Goal: Task Accomplishment & Management: Manage account settings

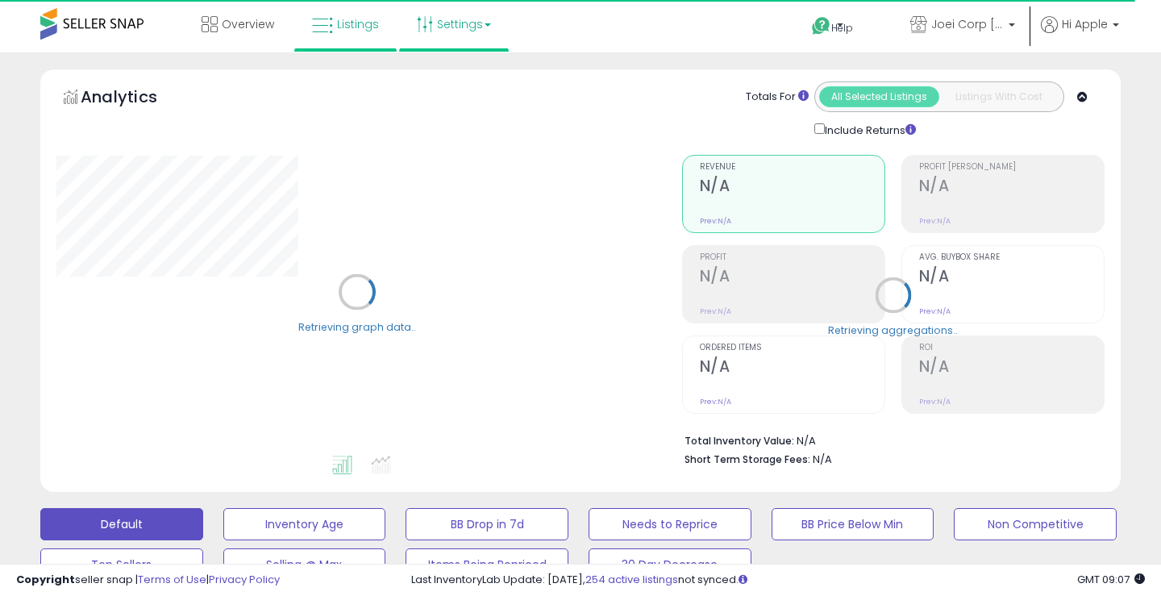
type input "*****"
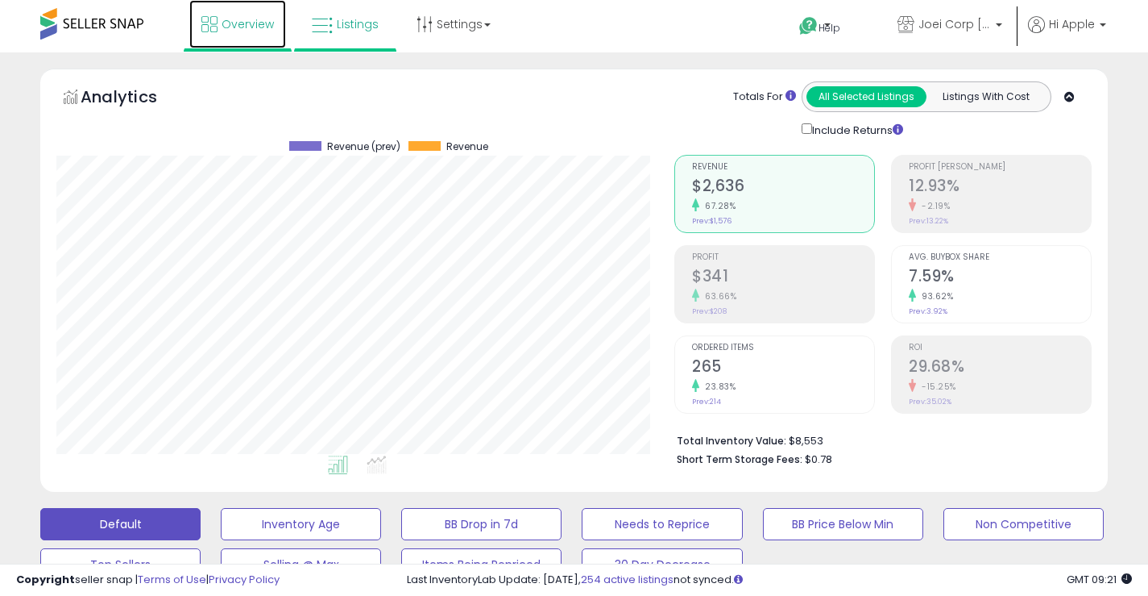
click at [210, 18] on icon at bounding box center [209, 24] width 16 height 16
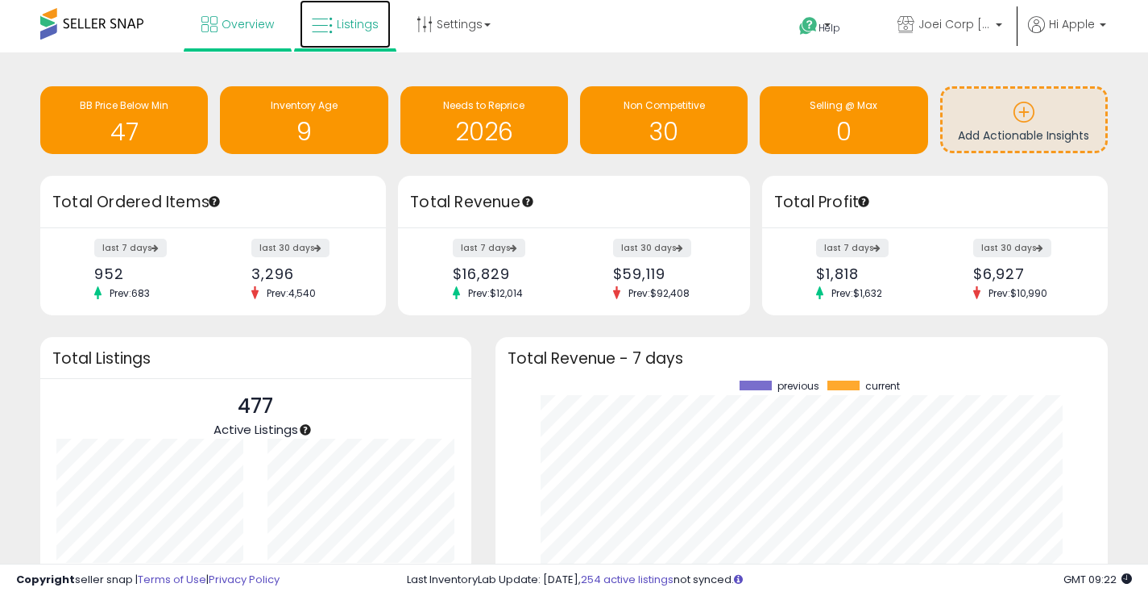
click at [348, 44] on link "Listings" at bounding box center [345, 24] width 91 height 48
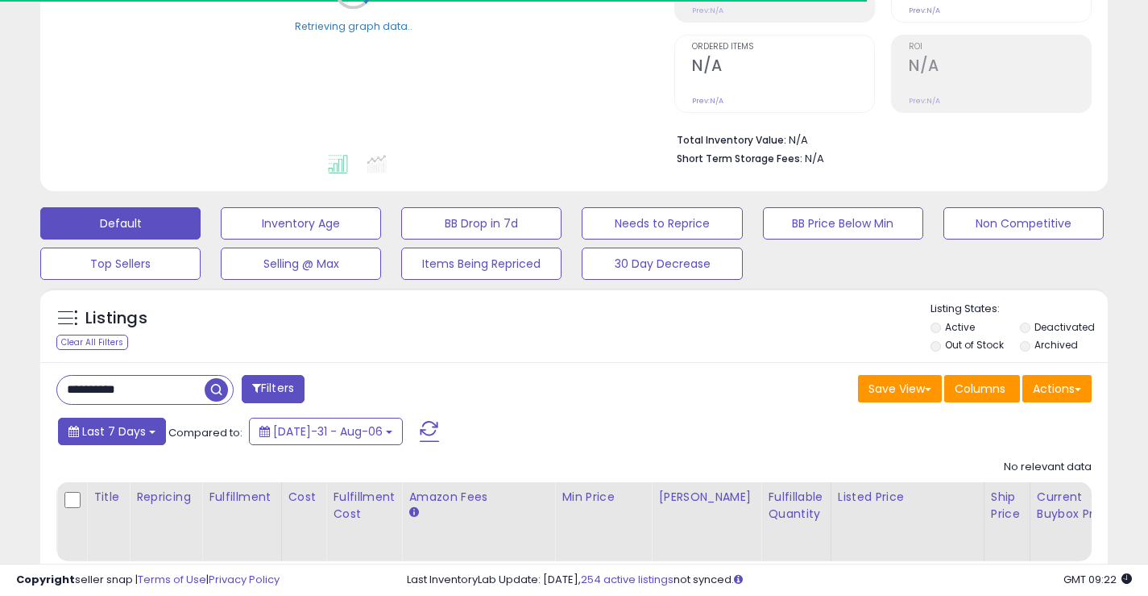
scroll to position [402, 0]
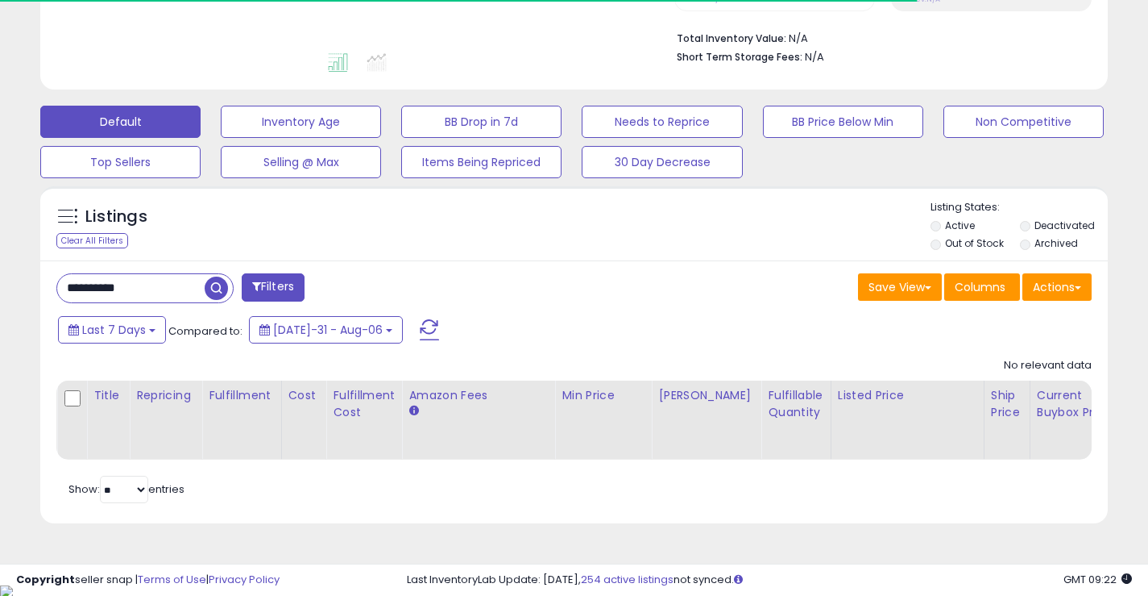
click at [135, 285] on input "**********" at bounding box center [130, 288] width 147 height 28
click at [135, 285] on input "**********" at bounding box center [181, 288] width 248 height 28
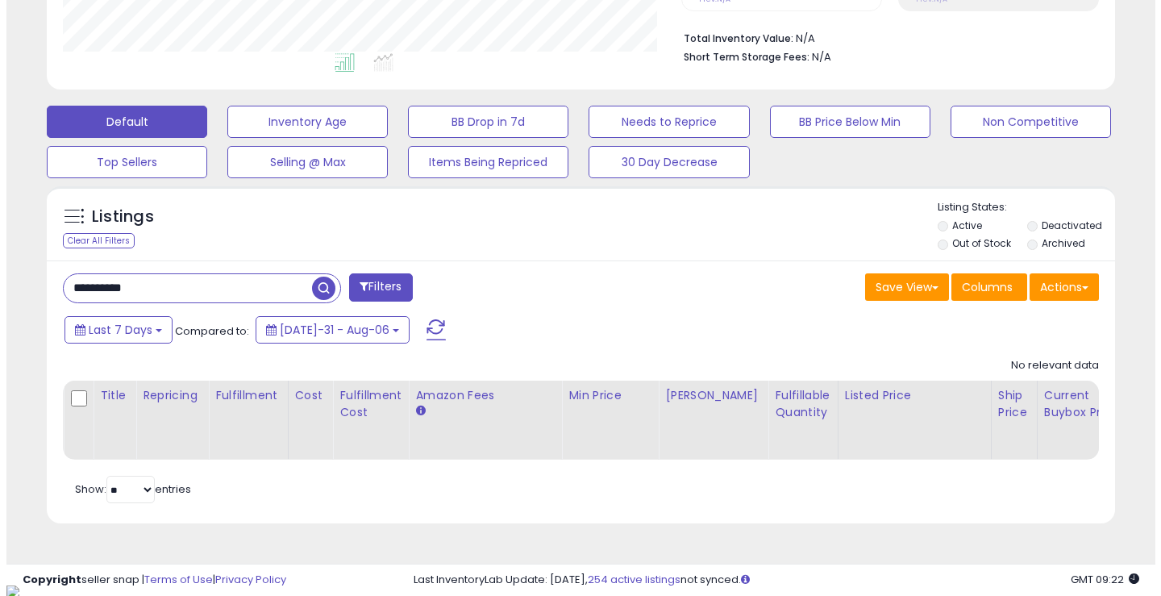
scroll to position [330, 618]
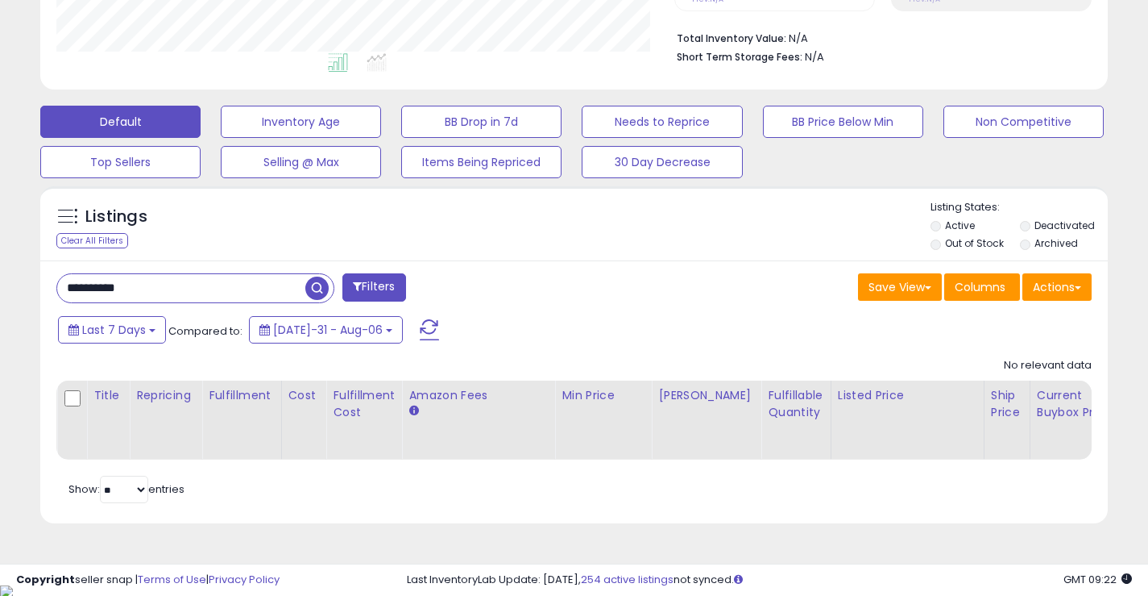
click at [135, 279] on input "**********" at bounding box center [181, 288] width 248 height 28
type input "****"
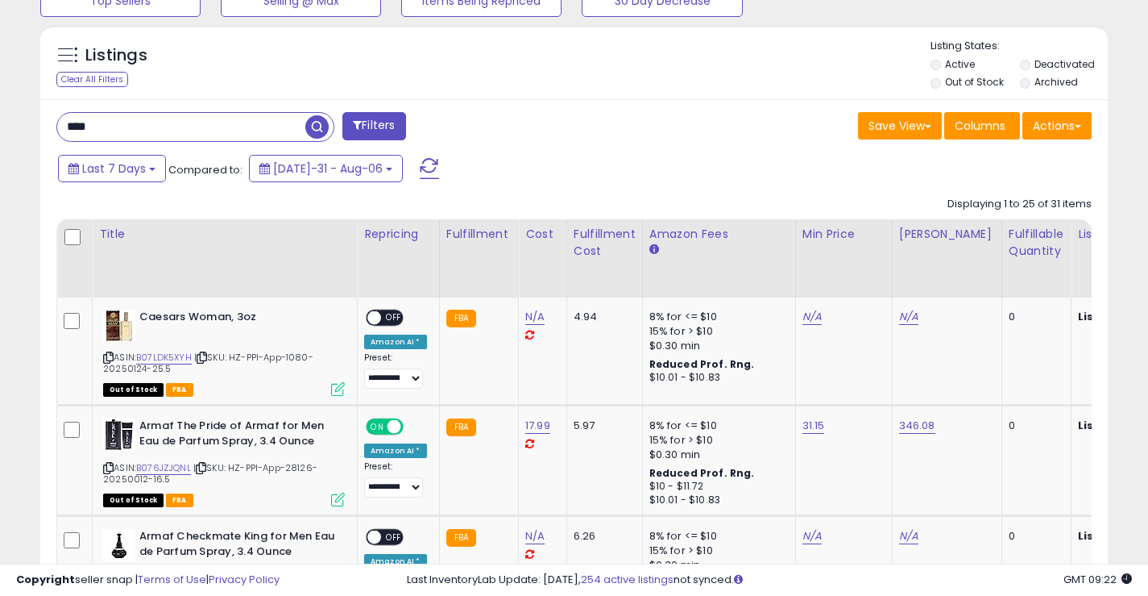
click at [1068, 54] on div "Listing States: Active Deactivated Out of Stock Archived" at bounding box center [1019, 66] width 177 height 55
click at [1062, 52] on p "Listing States:" at bounding box center [1019, 46] width 177 height 15
click at [1062, 65] on label "Deactivated" at bounding box center [1065, 64] width 60 height 14
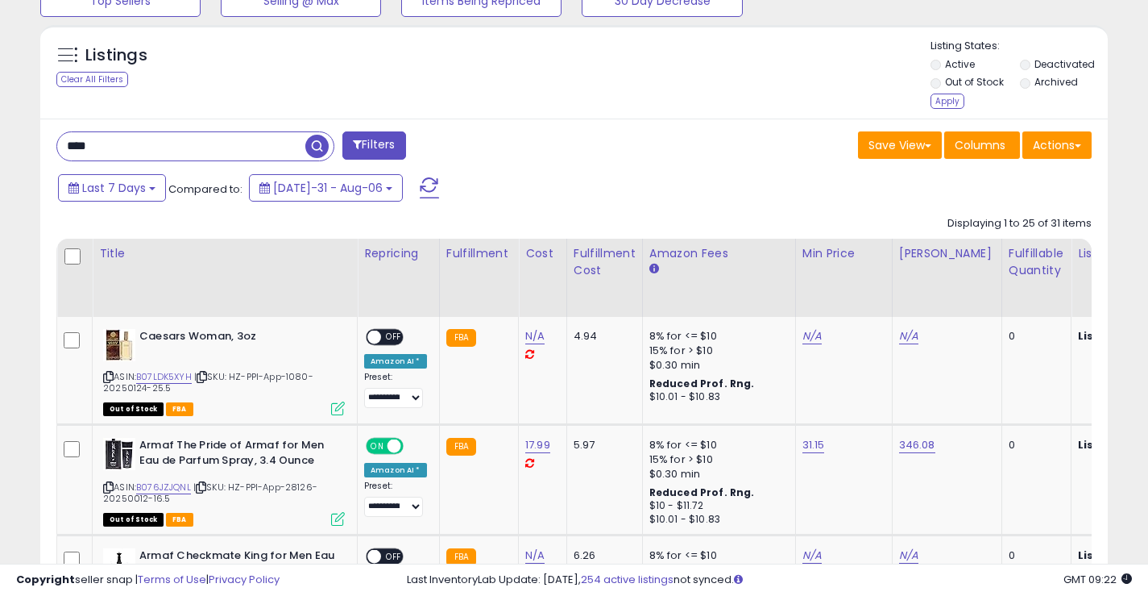
click at [1052, 86] on label "Archived" at bounding box center [1057, 82] width 44 height 14
click at [943, 102] on div "Apply" at bounding box center [948, 100] width 34 height 15
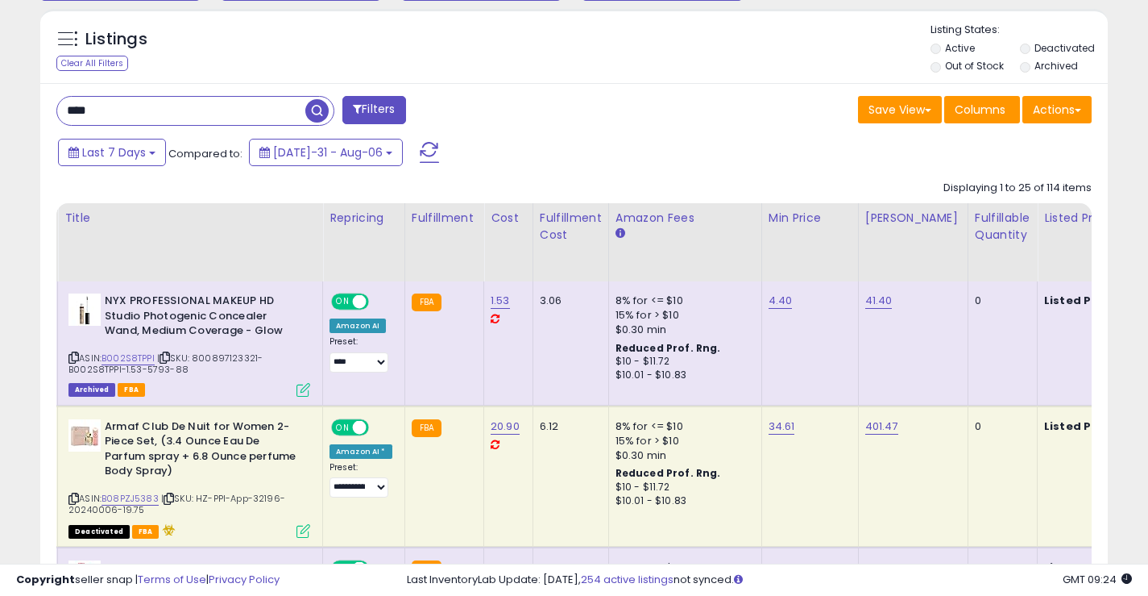
scroll to position [0, 1498]
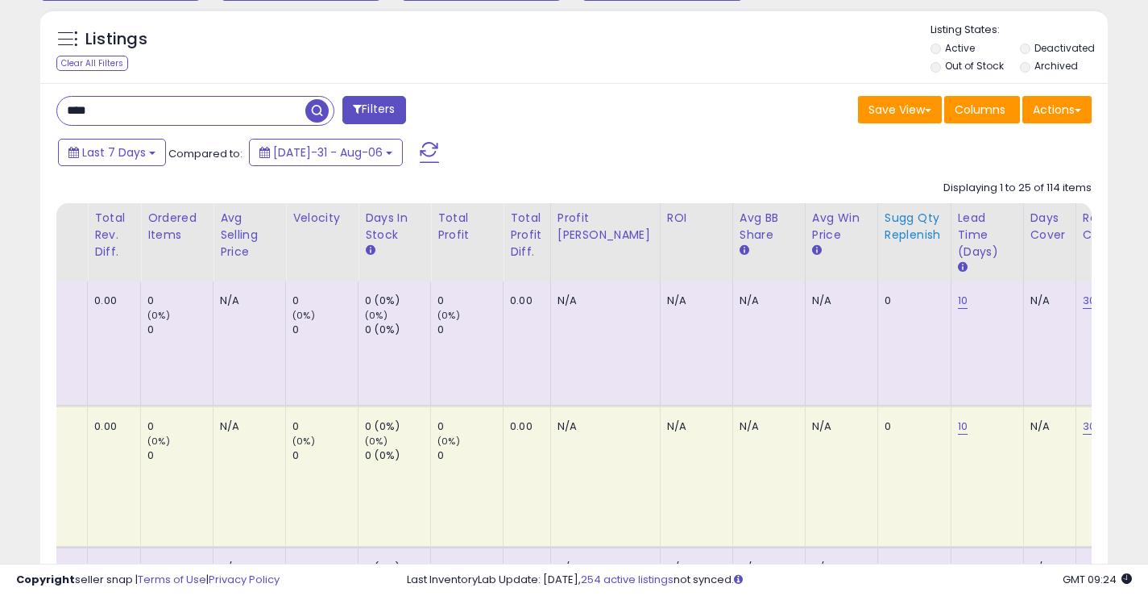
click at [885, 219] on div "Sugg Qty Replenish" at bounding box center [915, 227] width 60 height 34
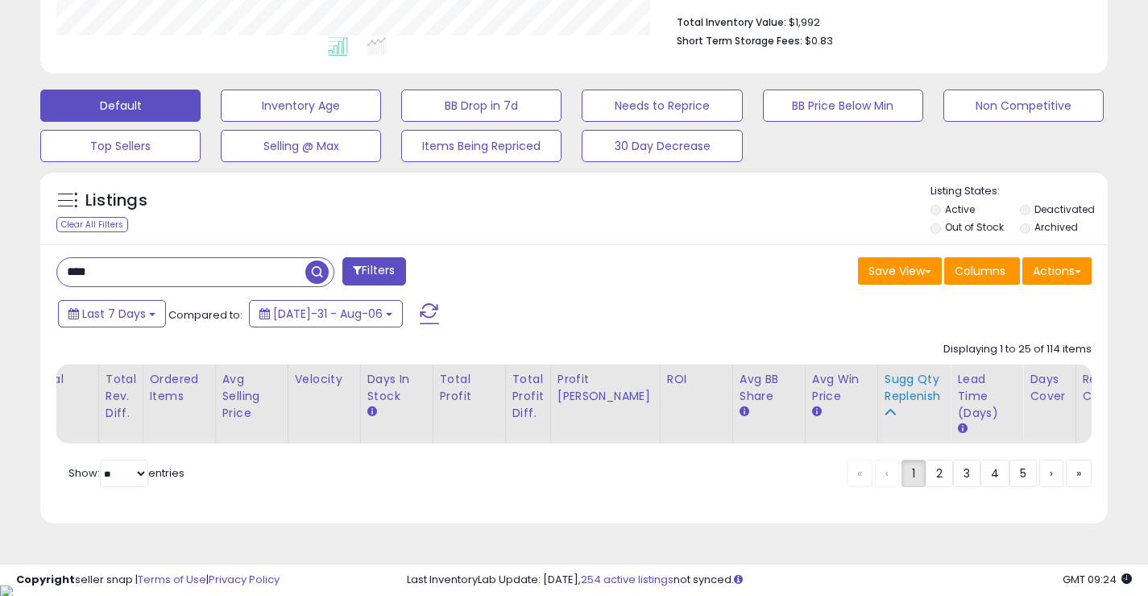
scroll to position [0, 1246]
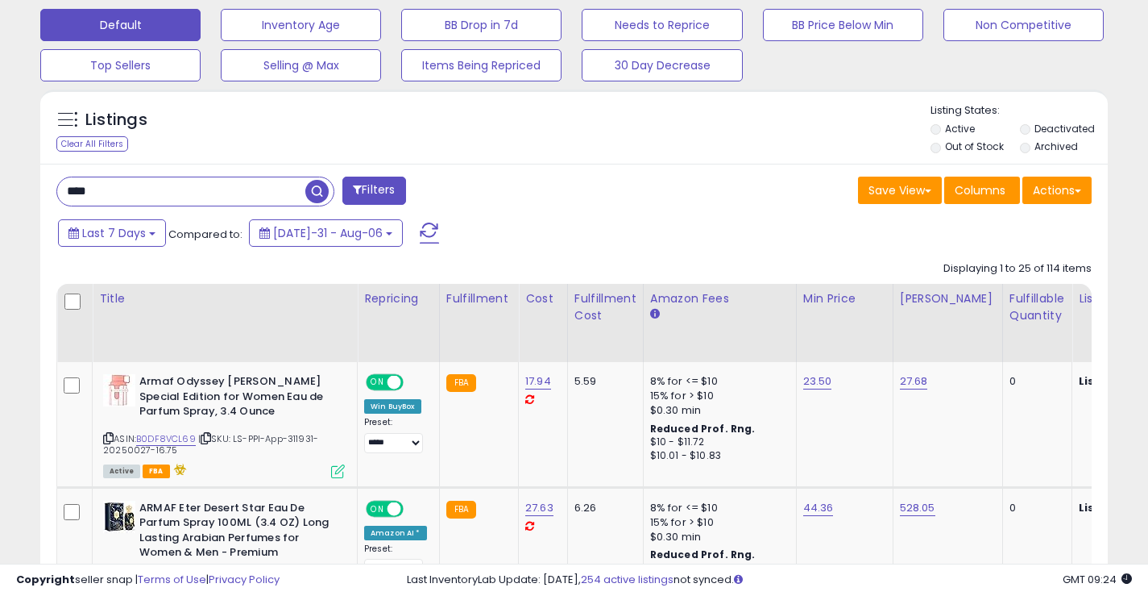
scroll to position [579, 0]
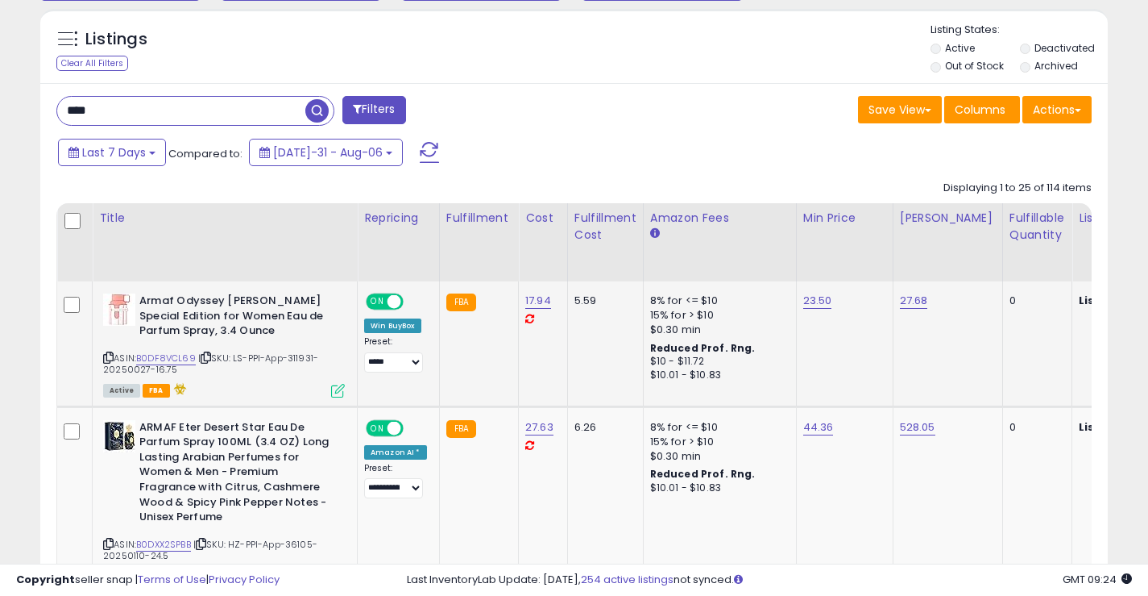
click at [105, 353] on icon at bounding box center [108, 357] width 10 height 9
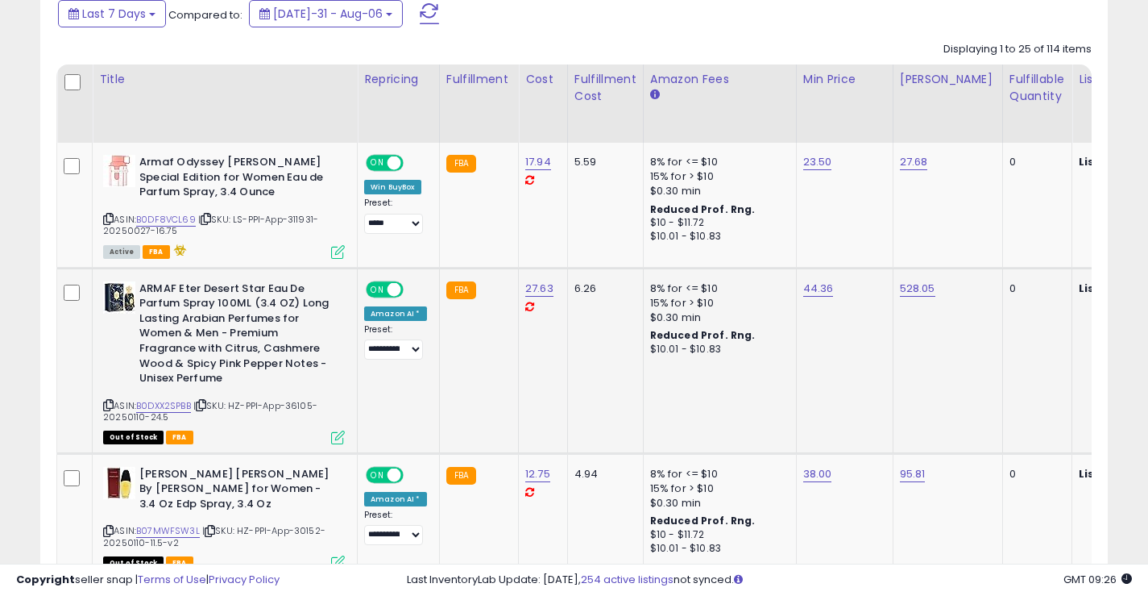
scroll to position [741, 0]
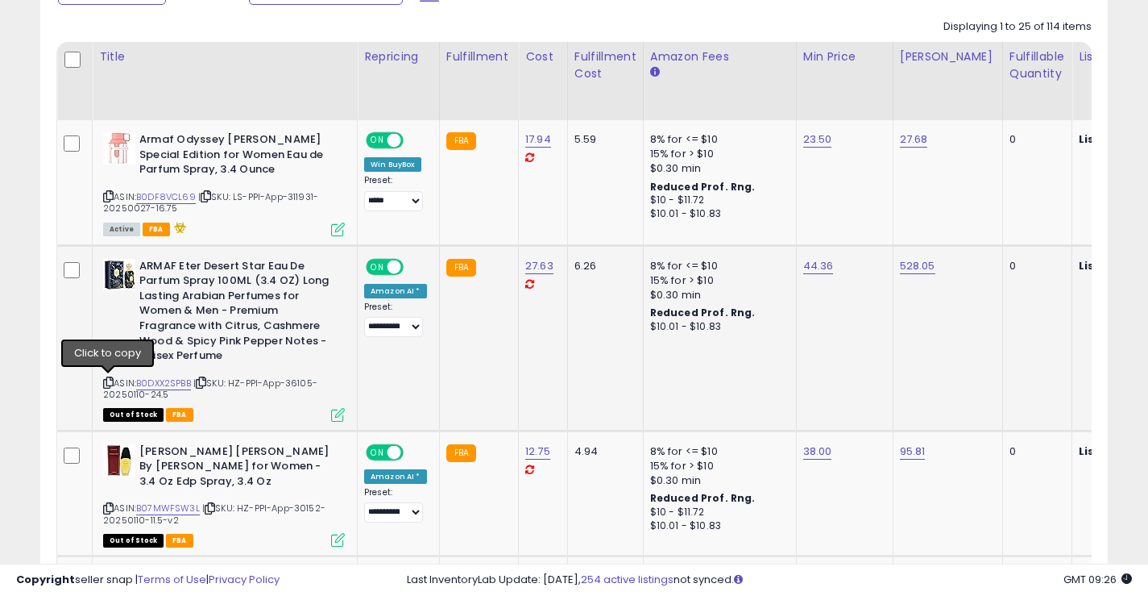
click at [106, 380] on icon at bounding box center [108, 382] width 10 height 9
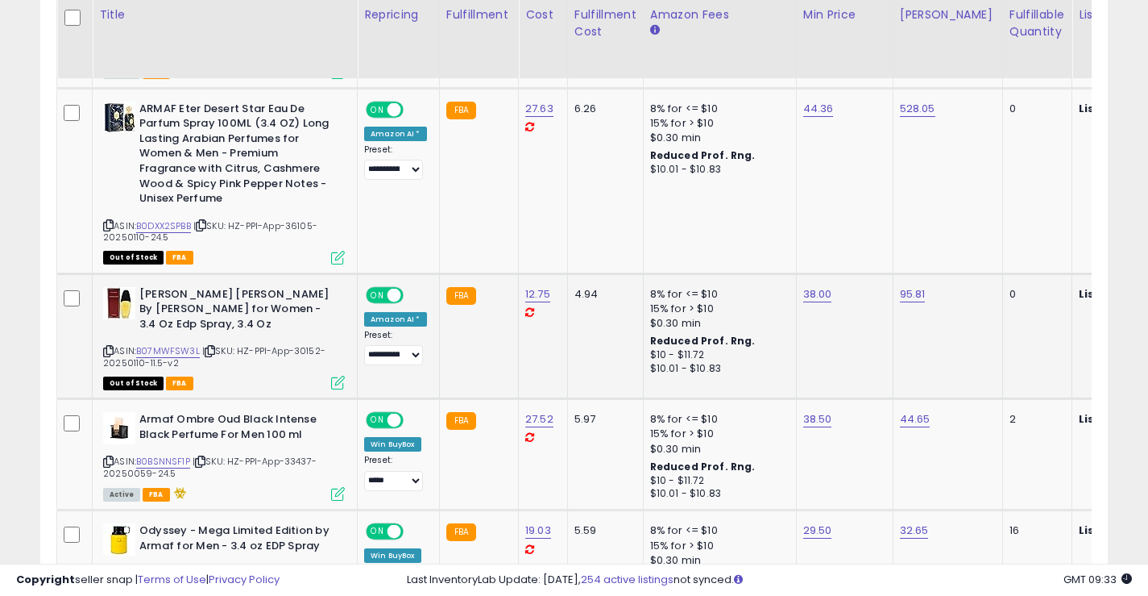
scroll to position [902, 0]
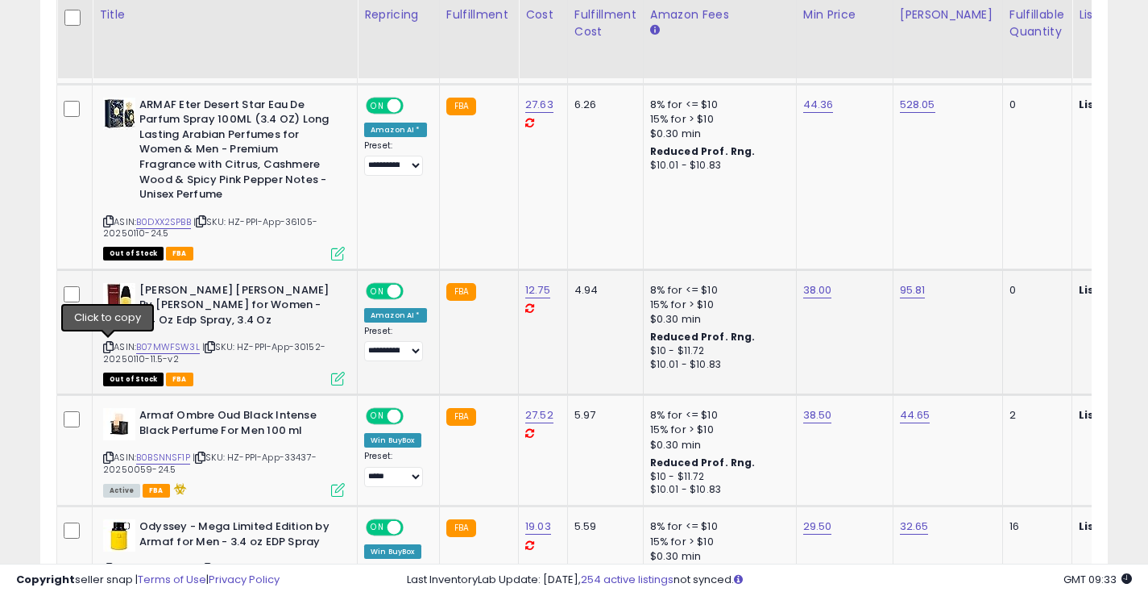
click at [107, 348] on icon at bounding box center [108, 347] width 10 height 9
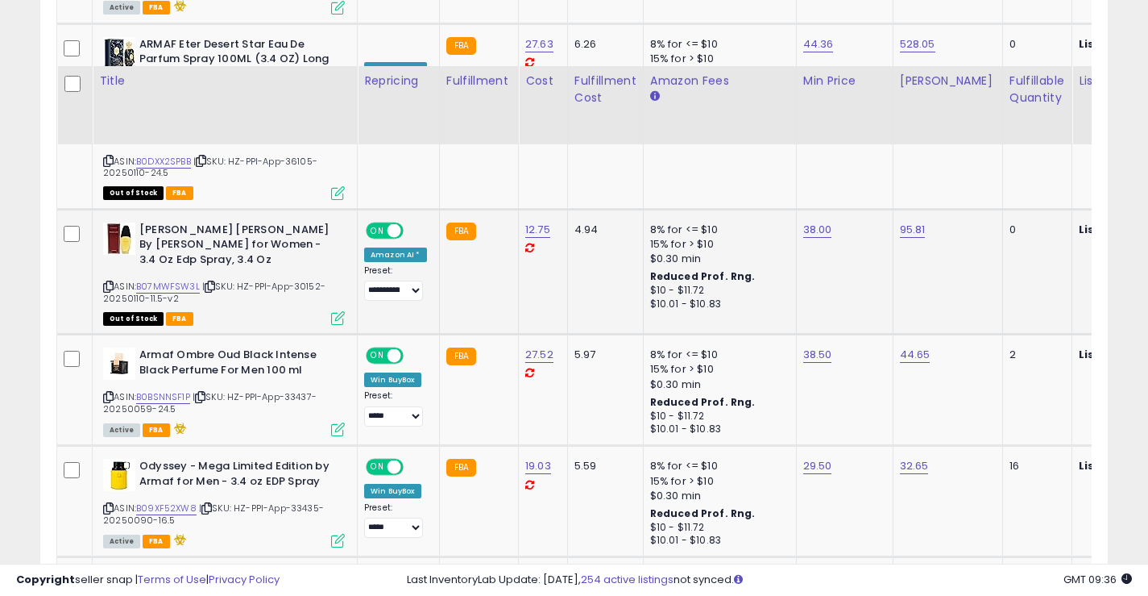
scroll to position [1063, 0]
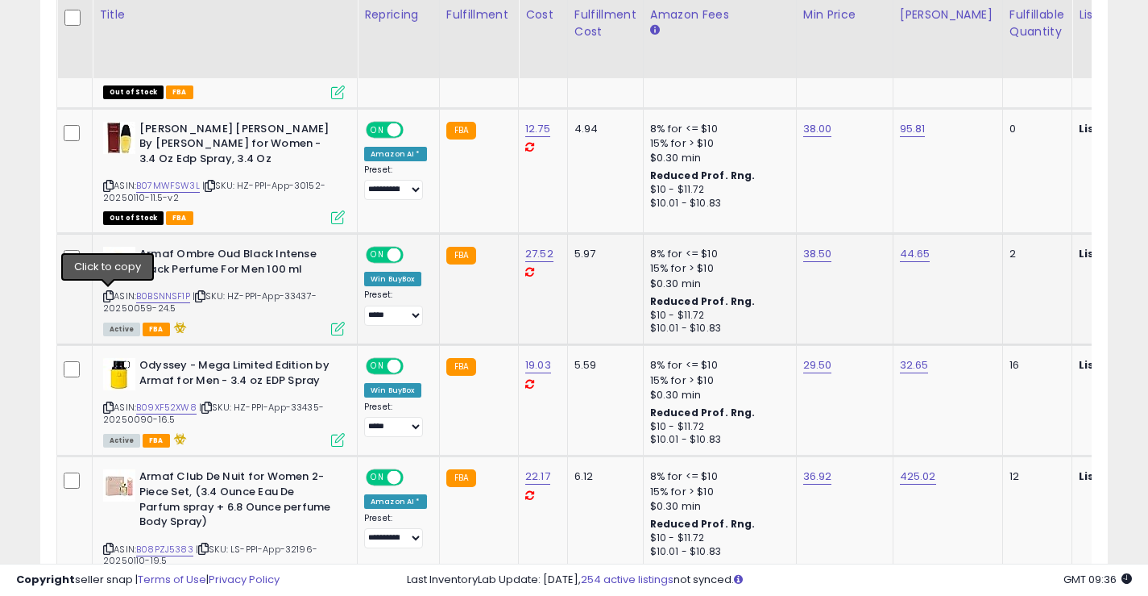
click at [108, 297] on icon at bounding box center [108, 296] width 10 height 9
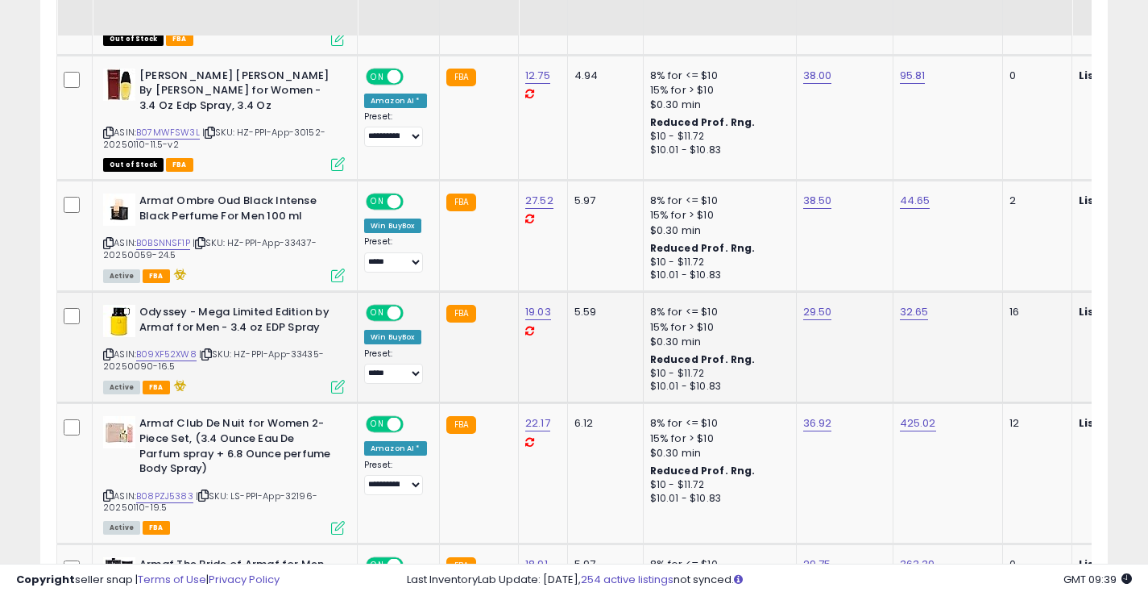
scroll to position [1144, 0]
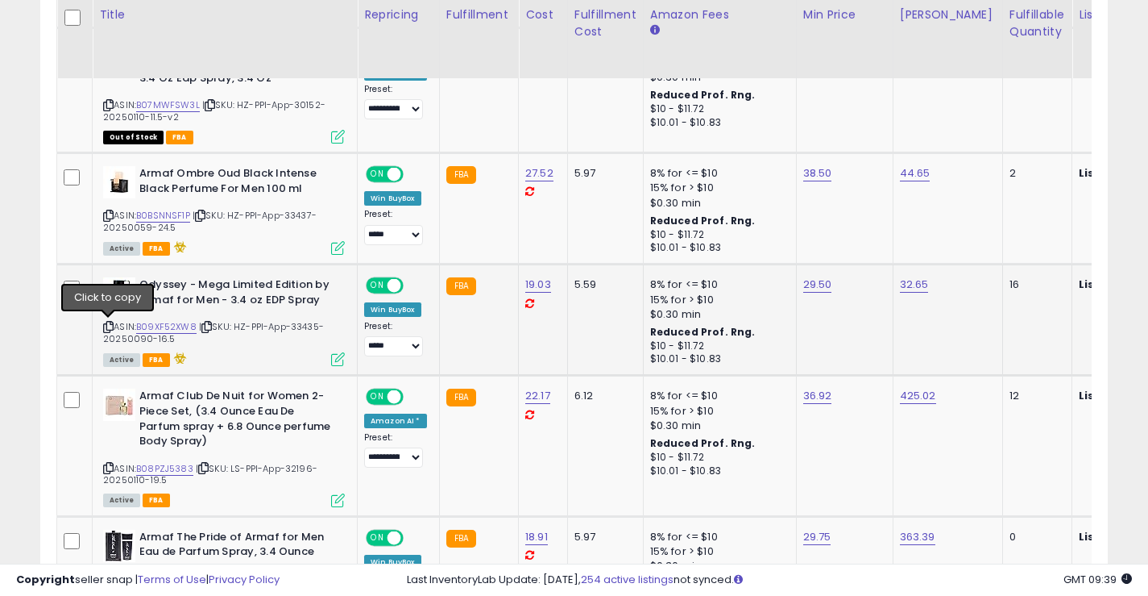
click at [110, 326] on icon at bounding box center [108, 326] width 10 height 9
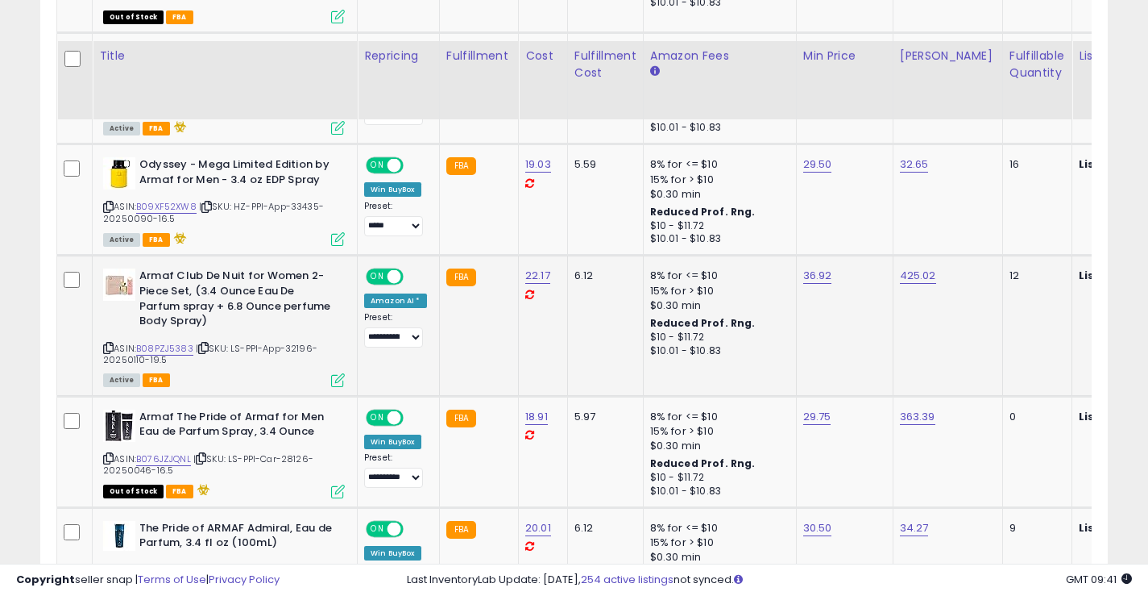
scroll to position [1305, 0]
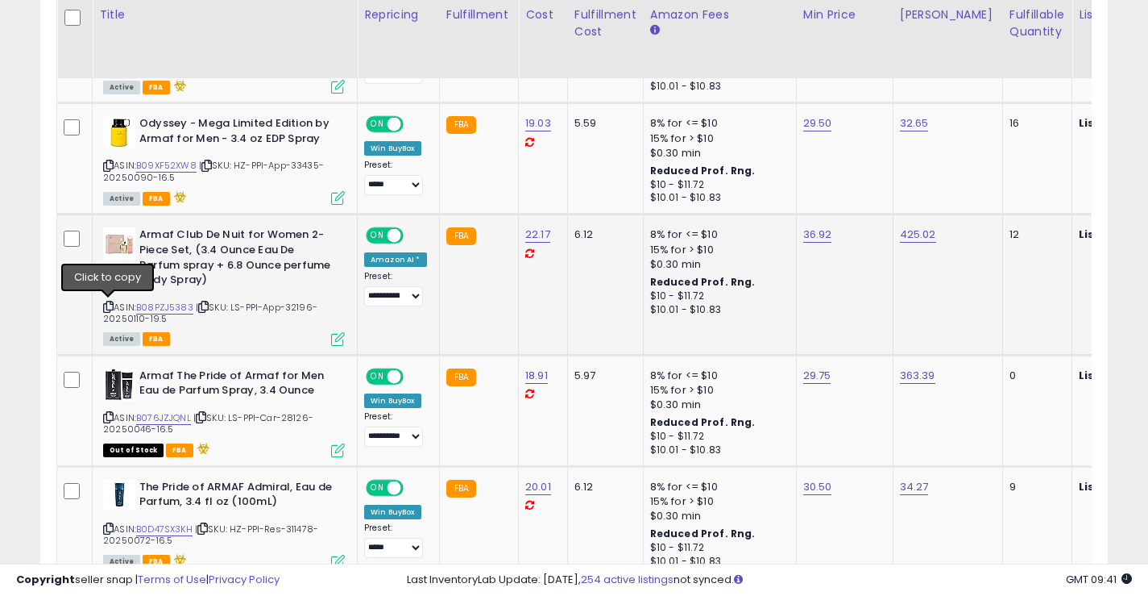
click at [107, 305] on icon at bounding box center [108, 306] width 10 height 9
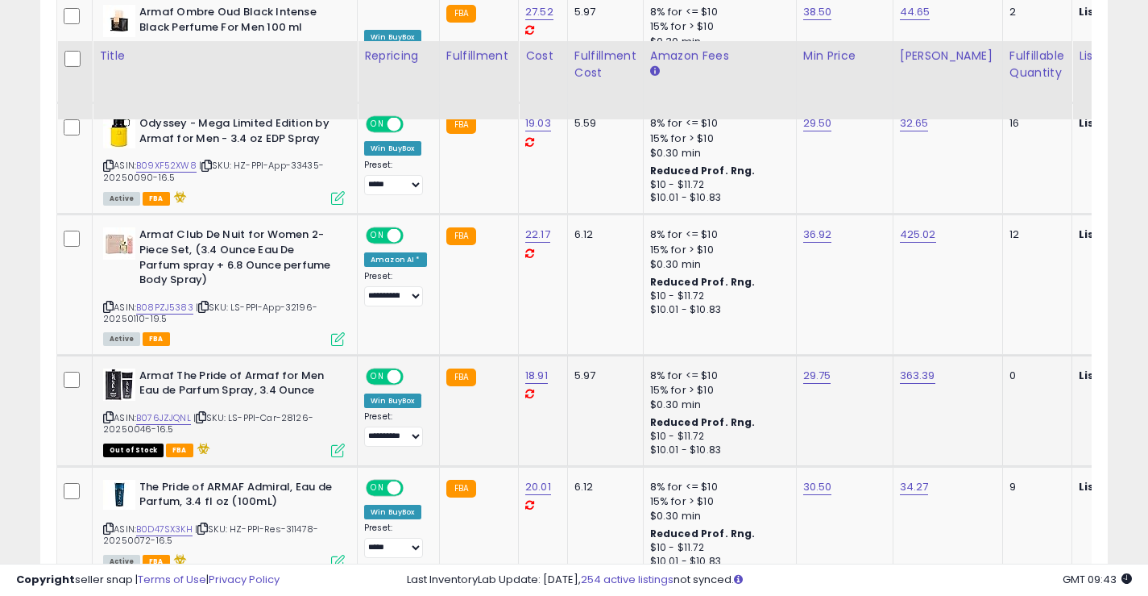
scroll to position [1385, 0]
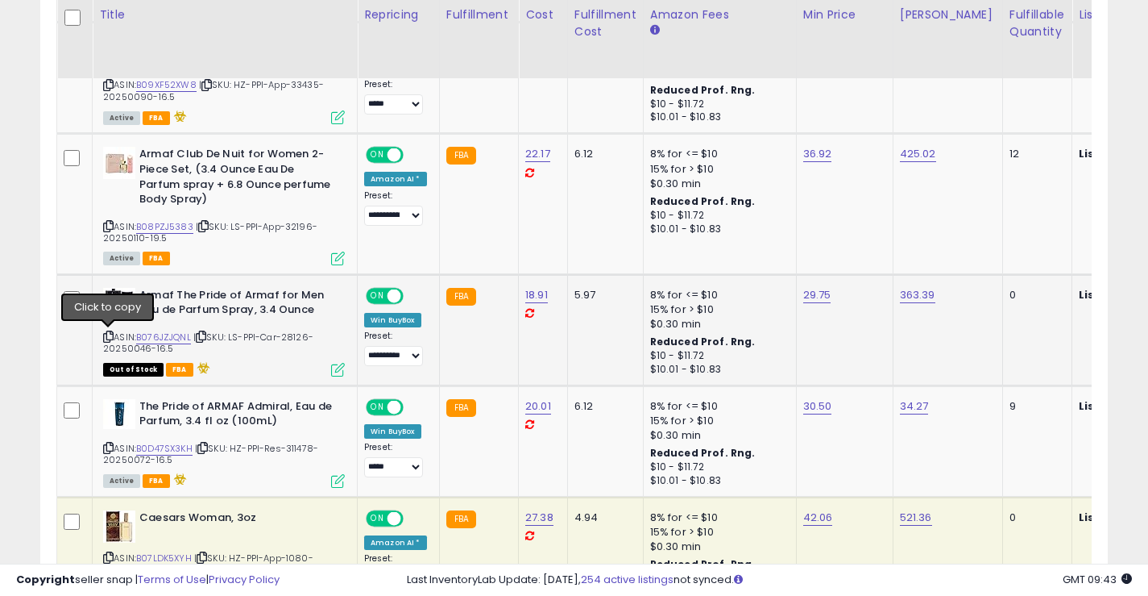
click at [107, 332] on icon at bounding box center [108, 336] width 10 height 9
